Goal: Task Accomplishment & Management: Manage account settings

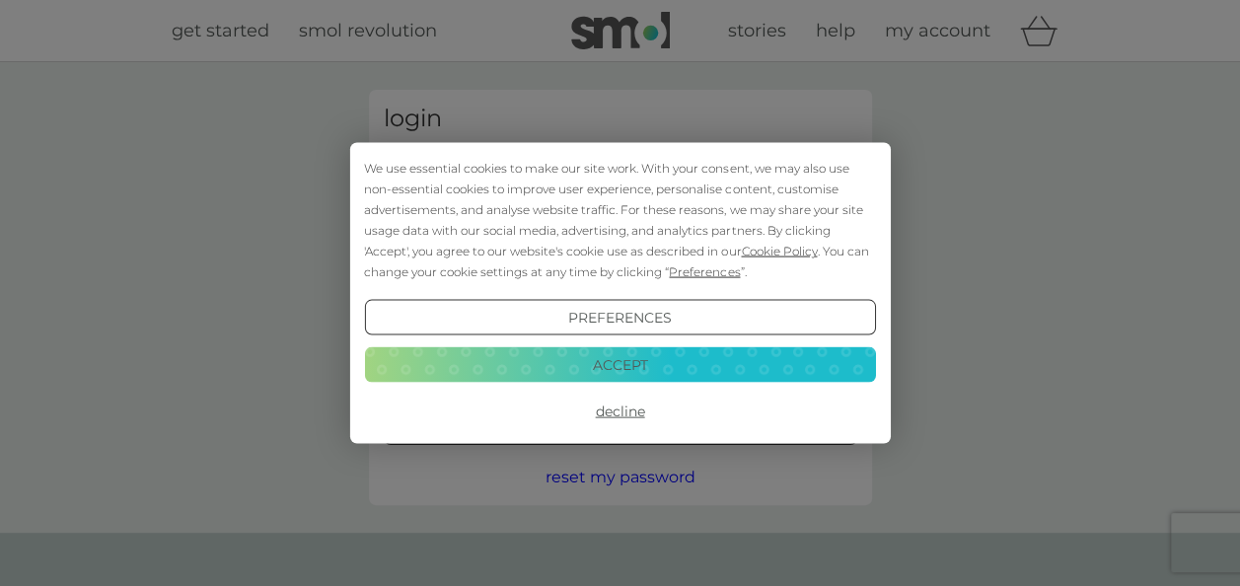
type input "s.j.cope@bham.ac.uk"
click at [659, 359] on button "Accept" at bounding box center [619, 364] width 511 height 36
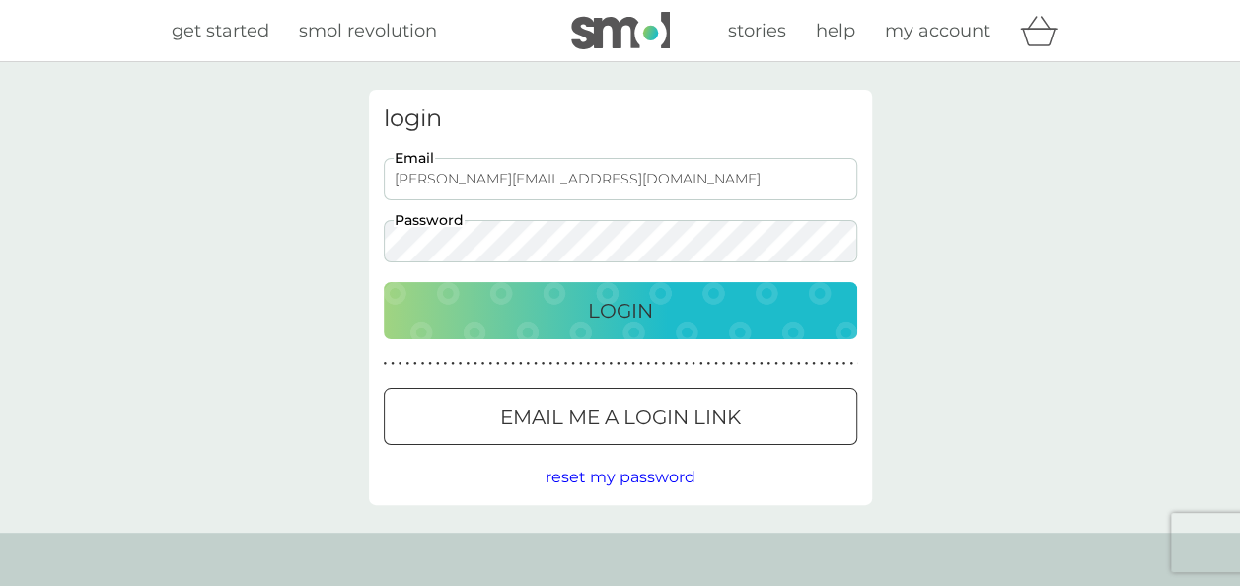
click at [627, 313] on p "Login" at bounding box center [620, 311] width 65 height 32
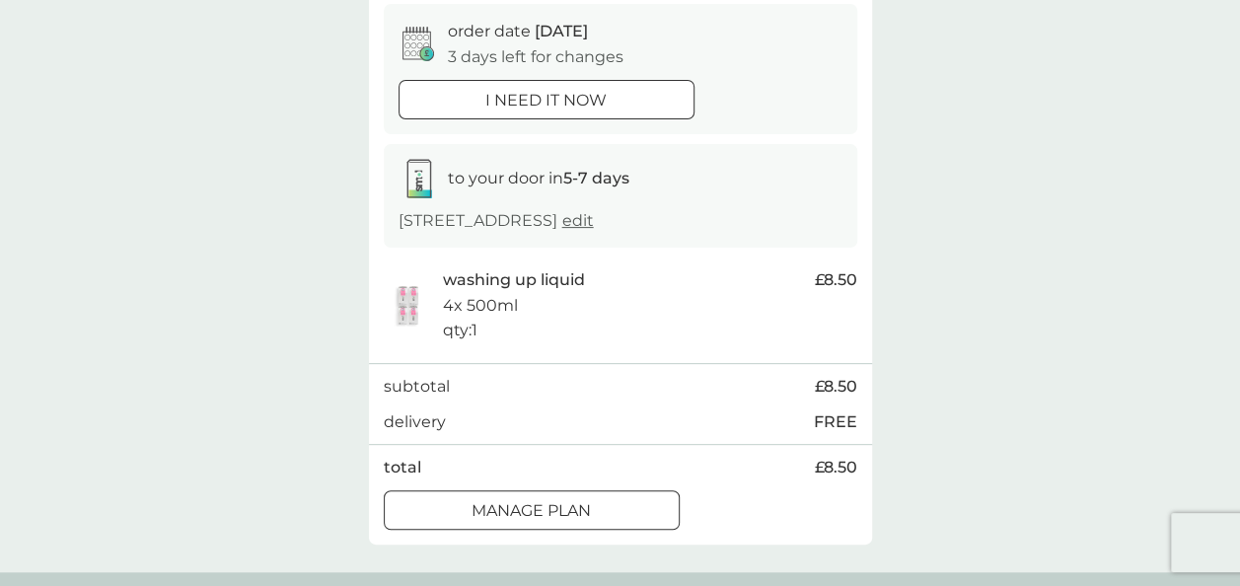
scroll to position [182, 0]
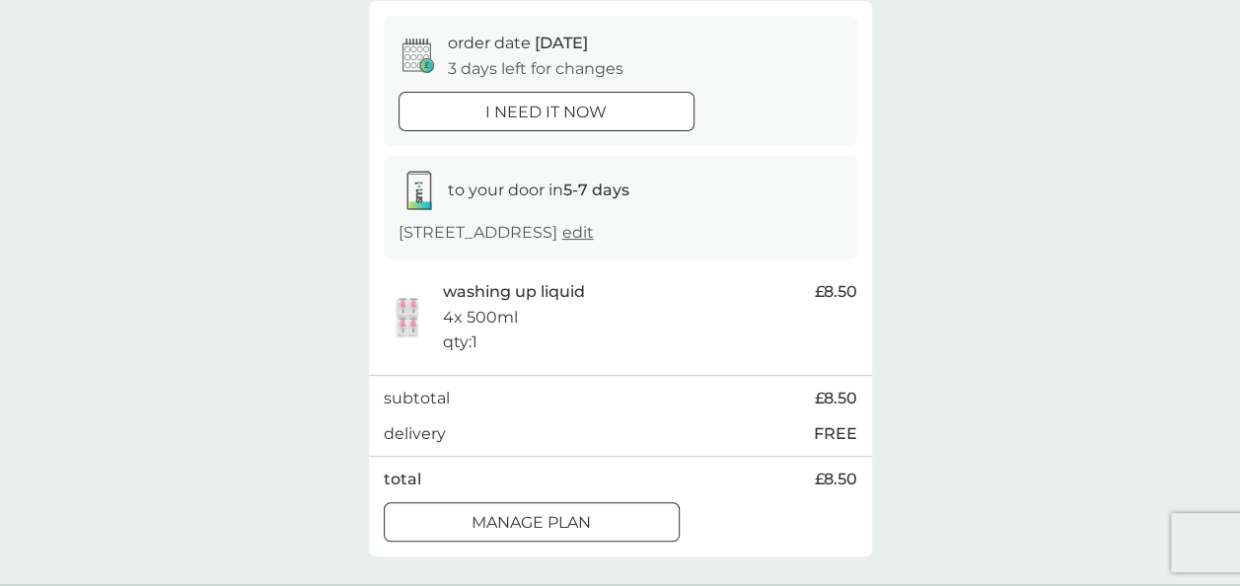
click at [537, 512] on div at bounding box center [531, 522] width 71 height 21
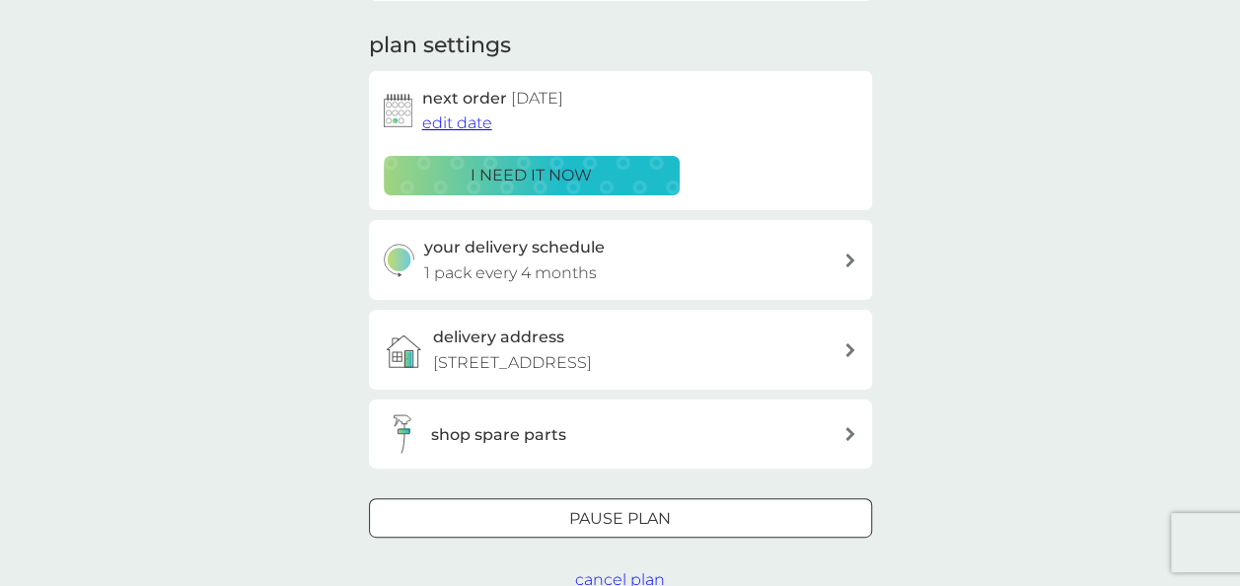
scroll to position [265, 0]
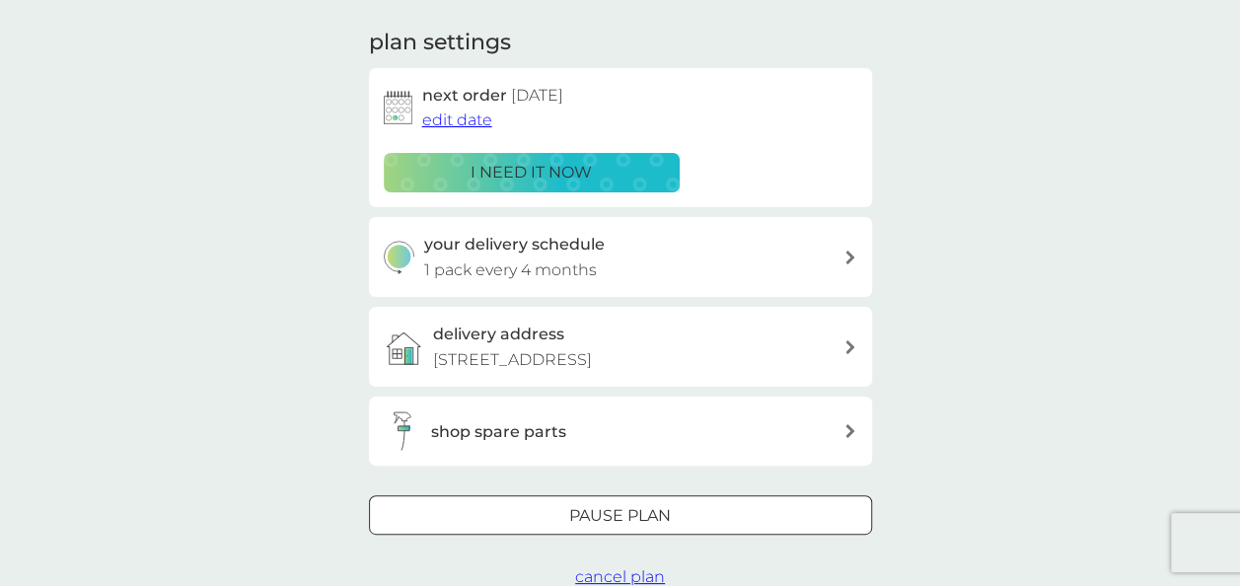
click at [466, 116] on span "edit date" at bounding box center [457, 120] width 70 height 19
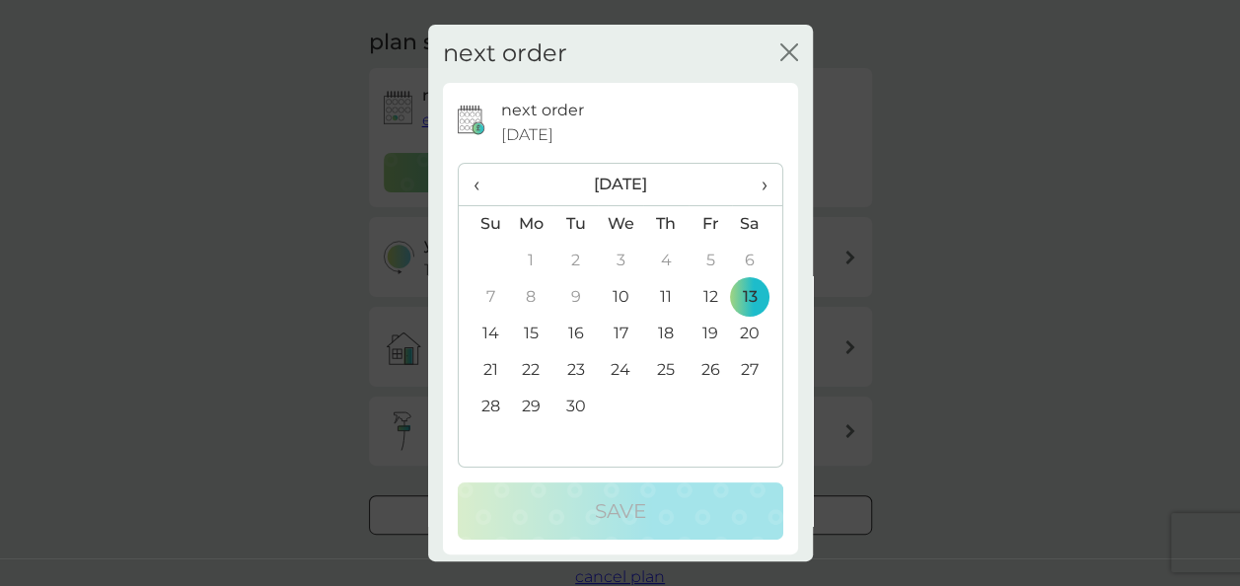
click at [747, 193] on span "›" at bounding box center [757, 184] width 20 height 41
click at [695, 291] on td "10" at bounding box center [710, 297] width 44 height 37
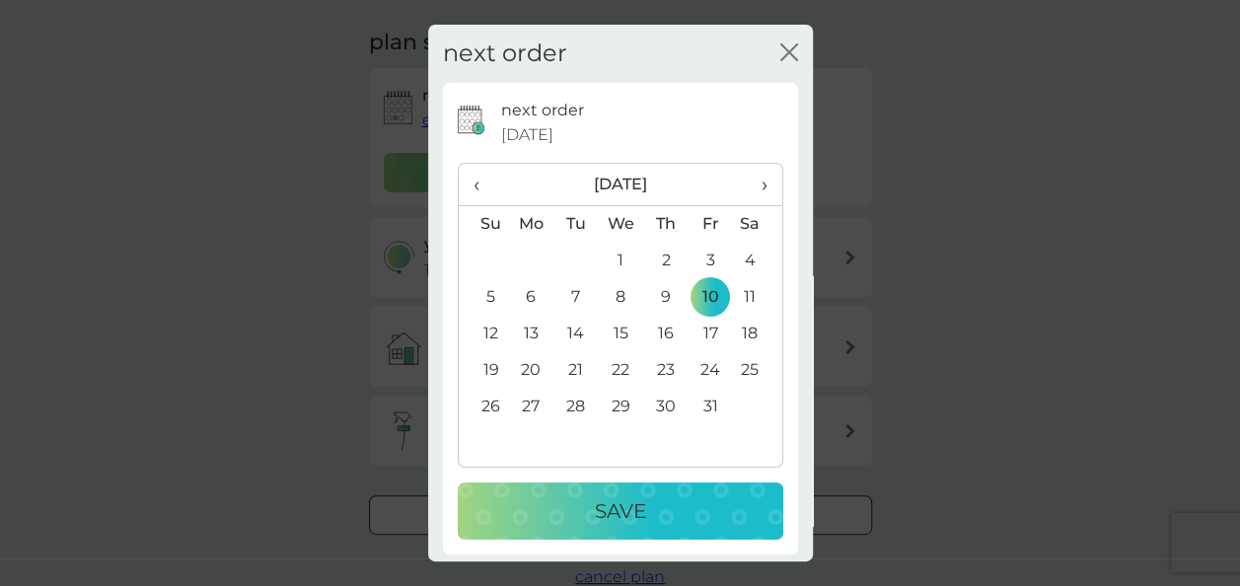
click at [619, 504] on p "Save" at bounding box center [620, 511] width 51 height 32
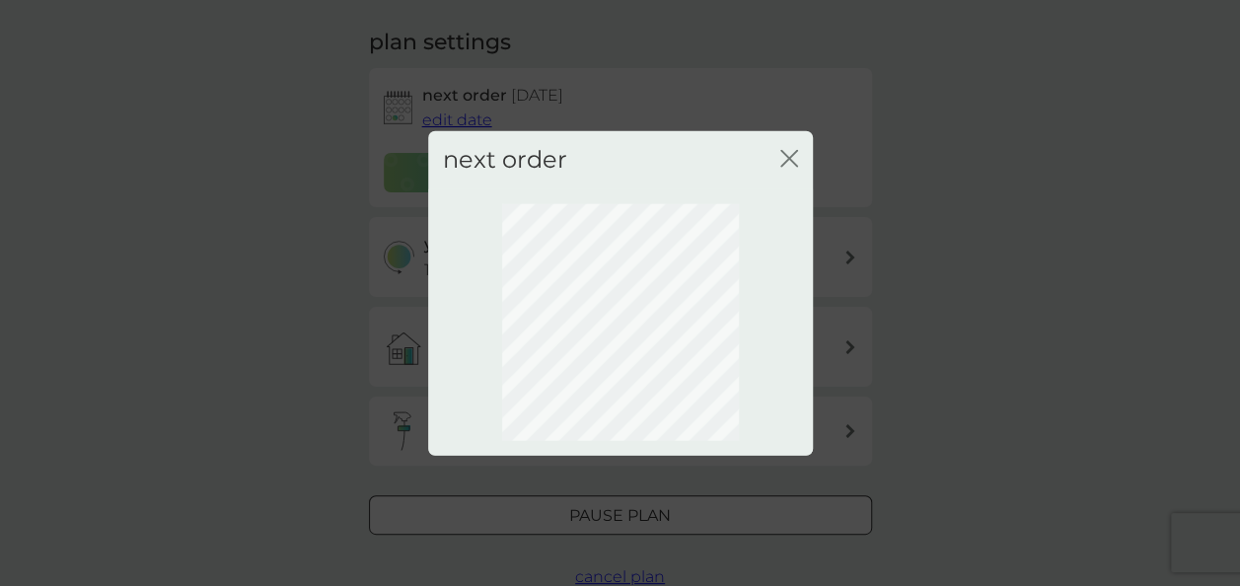
scroll to position [241, 0]
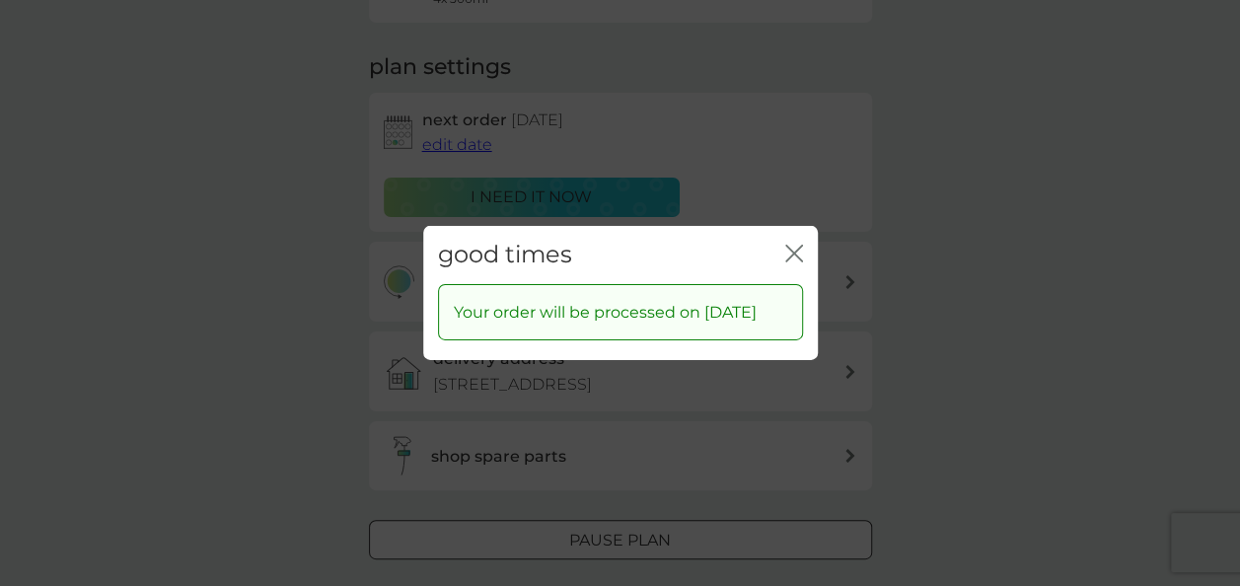
click at [796, 245] on icon "close" at bounding box center [795, 254] width 18 height 18
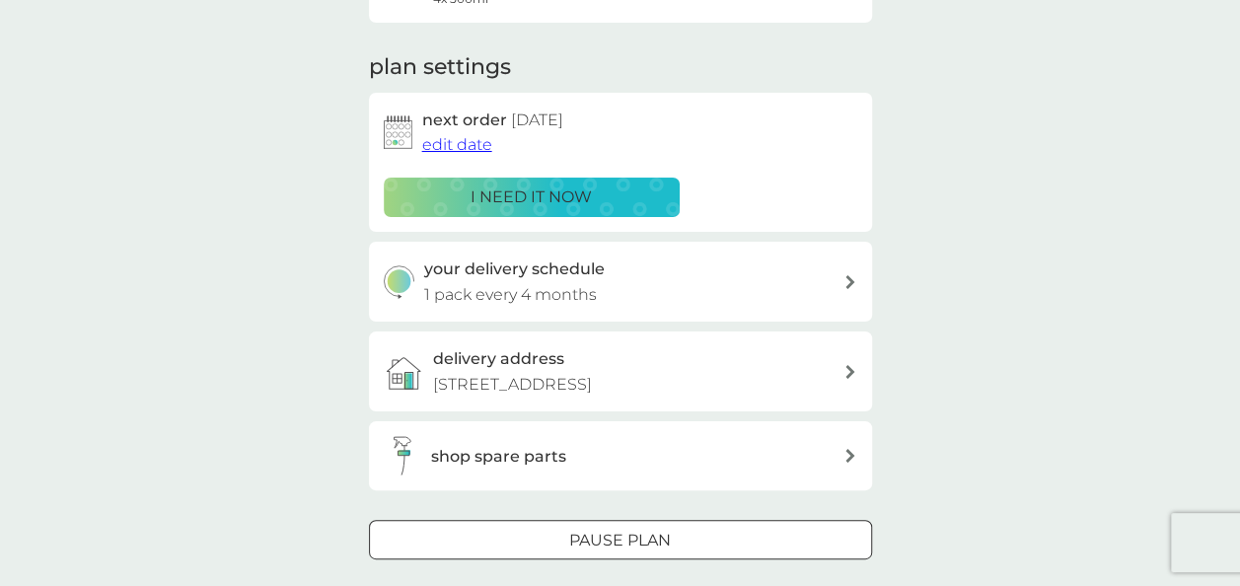
scroll to position [0, 0]
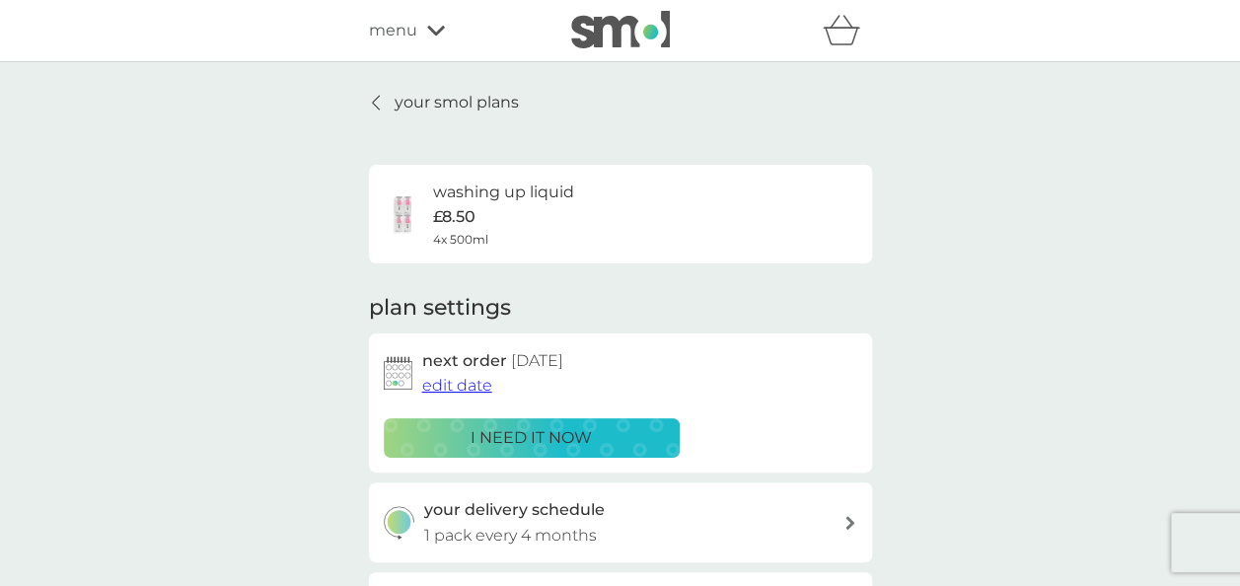
click at [389, 96] on link "your smol plans" at bounding box center [444, 103] width 150 height 26
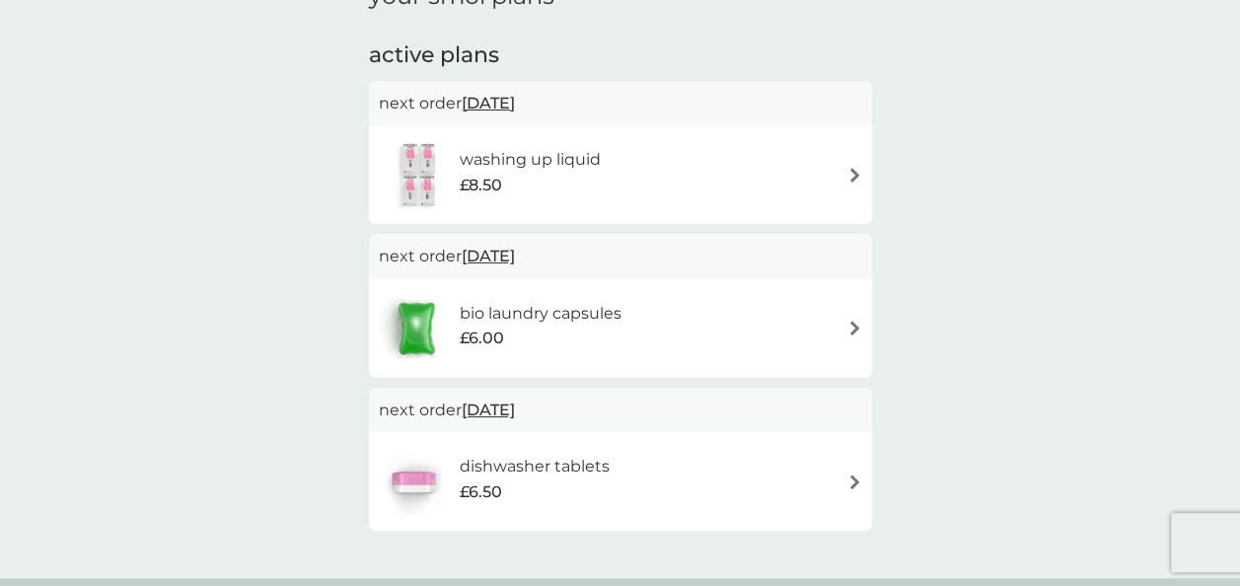
scroll to position [109, 0]
click at [836, 295] on div "bio laundry capsules £6.00" at bounding box center [621, 327] width 484 height 69
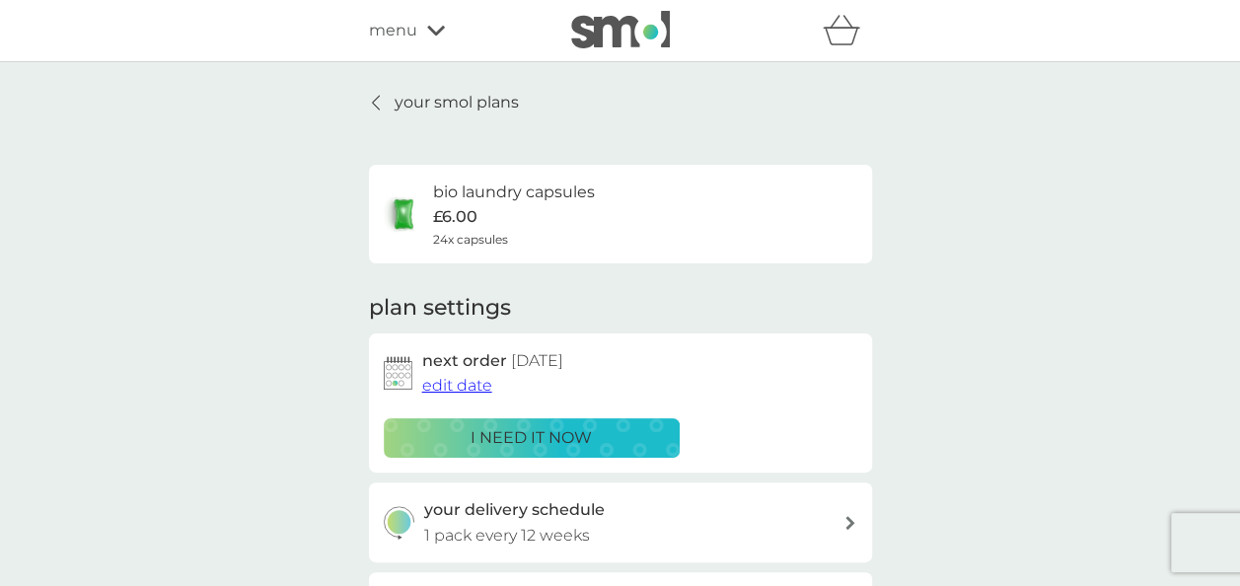
click at [520, 426] on p "i need it now" at bounding box center [531, 438] width 121 height 26
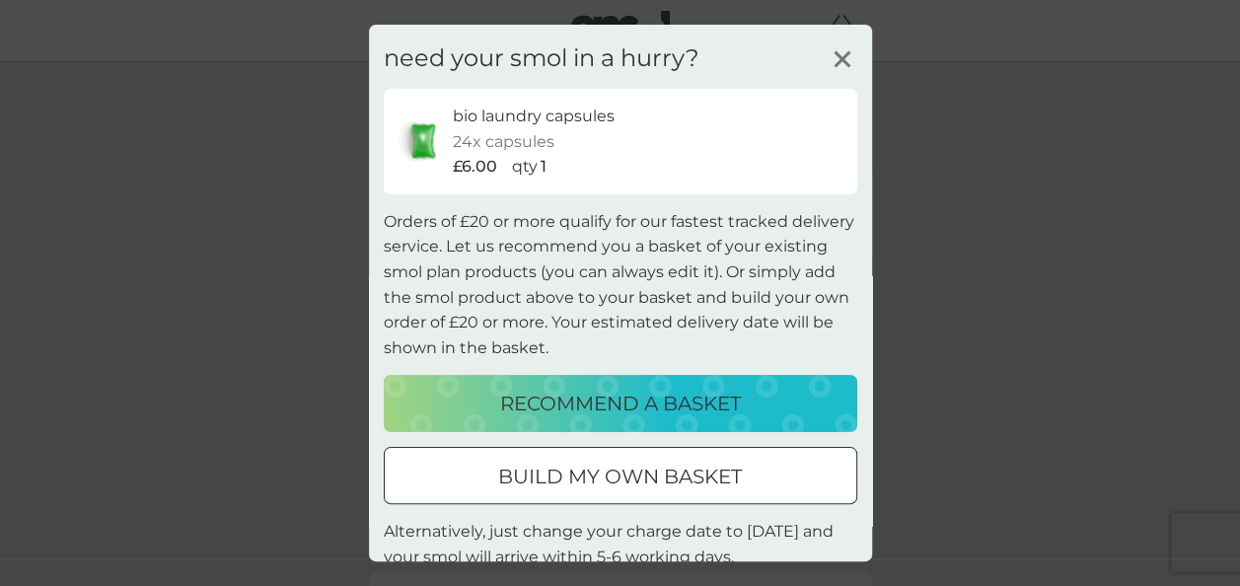
scroll to position [53, 0]
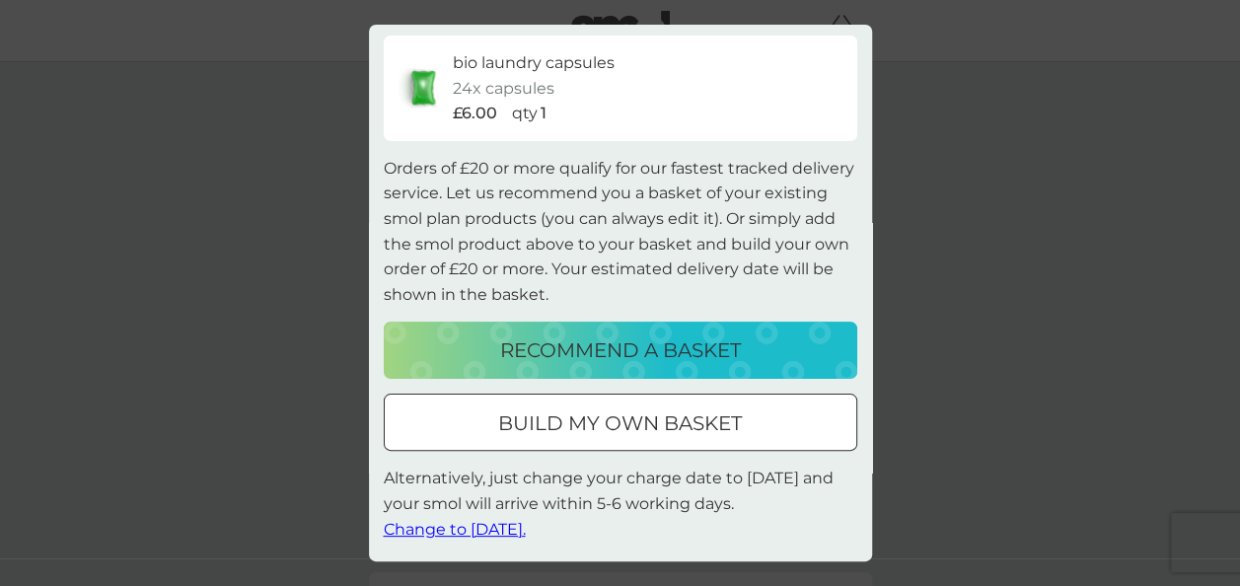
click at [499, 531] on span "Change to [DATE]." at bounding box center [455, 529] width 142 height 19
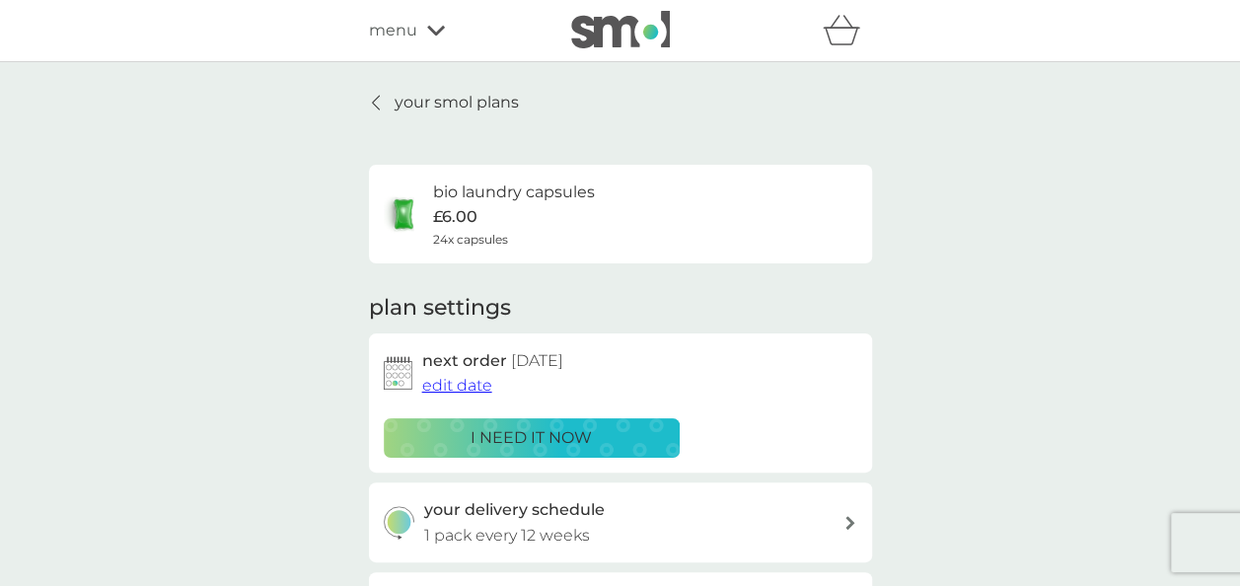
click at [381, 104] on div at bounding box center [377, 103] width 14 height 16
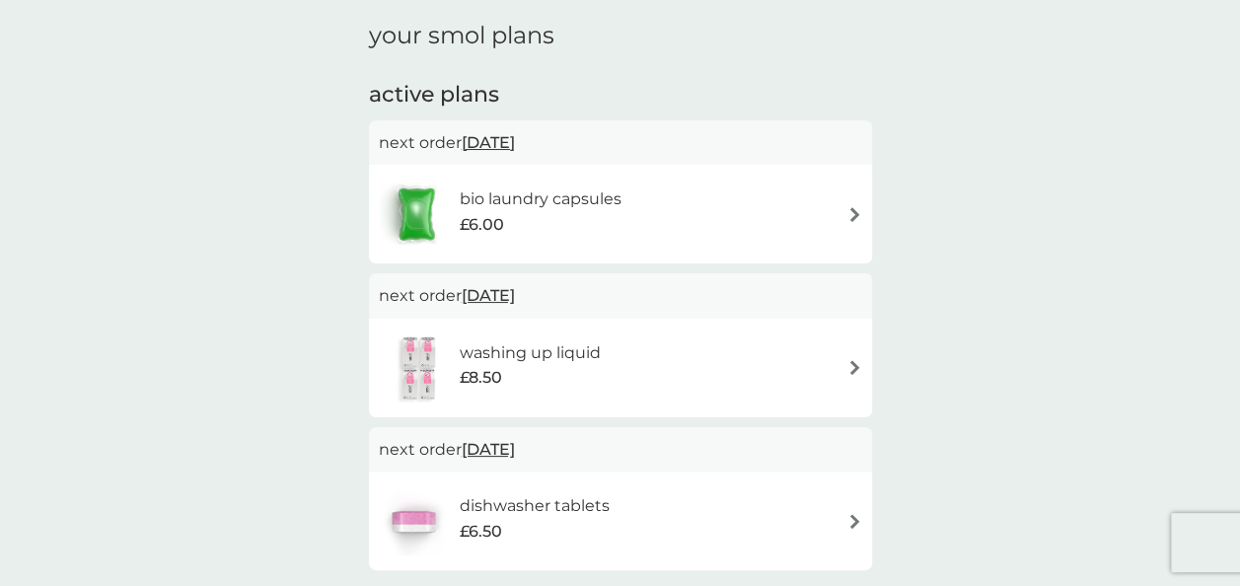
scroll to position [66, 0]
